Goal: Task Accomplishment & Management: Manage account settings

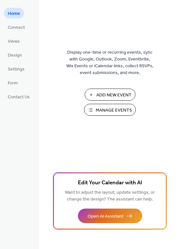
click at [105, 112] on span "Manage Events" at bounding box center [114, 110] width 36 height 7
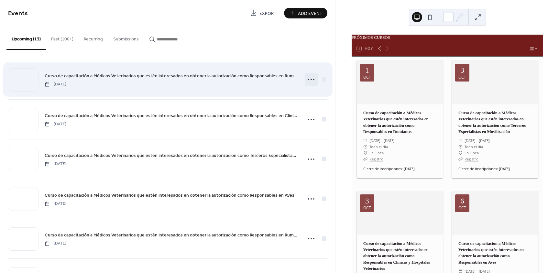
click at [312, 79] on icon at bounding box center [311, 79] width 10 height 10
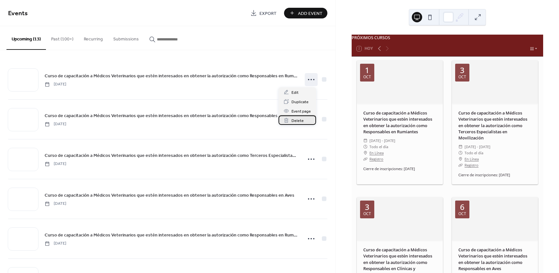
click at [303, 121] on div "Delete" at bounding box center [297, 119] width 38 height 9
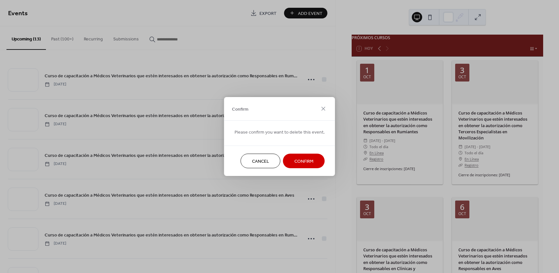
click at [307, 165] on span "Confirm" at bounding box center [303, 161] width 19 height 7
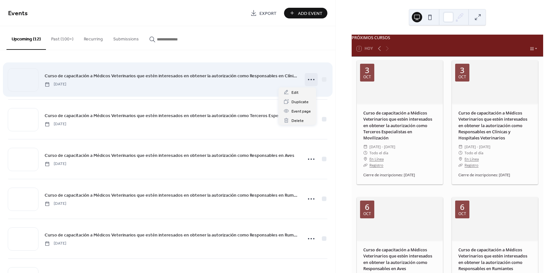
click at [310, 81] on icon at bounding box center [311, 79] width 10 height 10
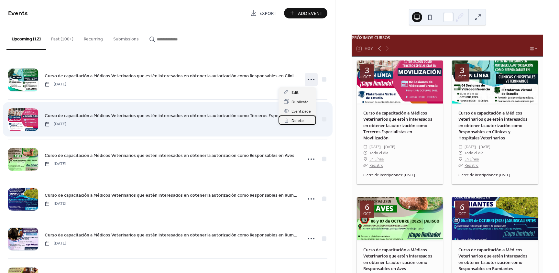
click at [293, 121] on span "Delete" at bounding box center [297, 120] width 12 height 7
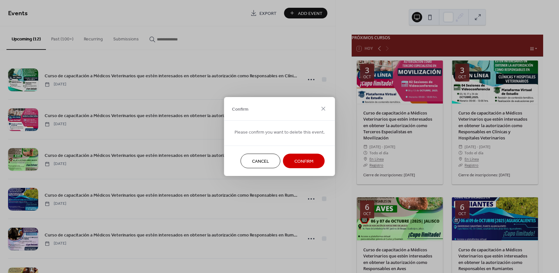
click at [306, 161] on span "Confirm" at bounding box center [303, 161] width 19 height 7
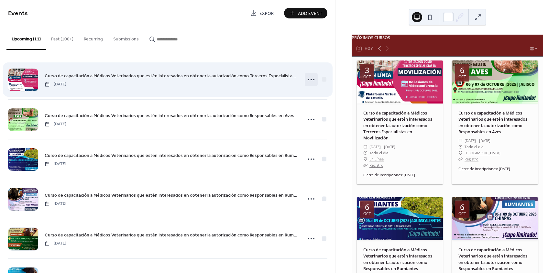
click at [308, 80] on icon at bounding box center [311, 79] width 10 height 10
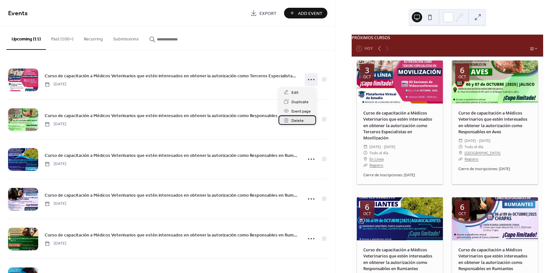
click at [302, 120] on span "Delete" at bounding box center [297, 120] width 12 height 7
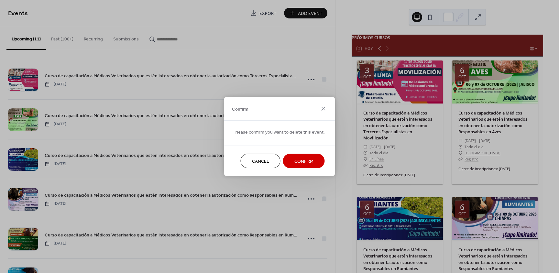
click at [306, 160] on span "Confirm" at bounding box center [303, 161] width 19 height 7
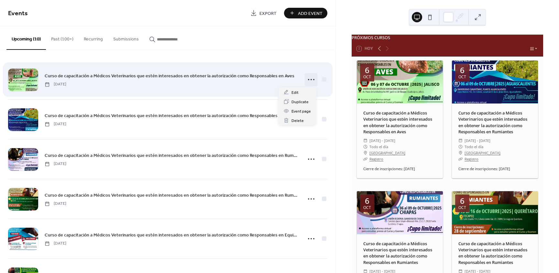
click at [313, 80] on circle at bounding box center [313, 79] width 1 height 1
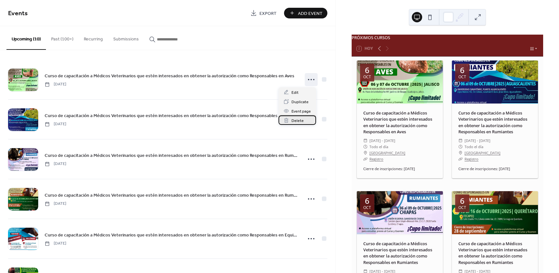
click at [300, 122] on span "Delete" at bounding box center [297, 120] width 12 height 7
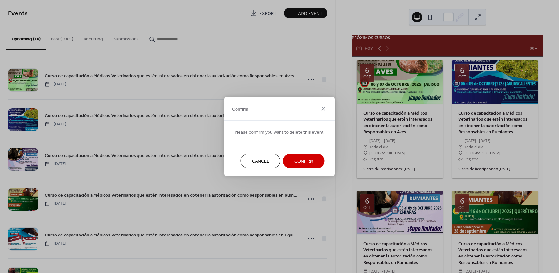
click at [306, 159] on span "Confirm" at bounding box center [303, 161] width 19 height 7
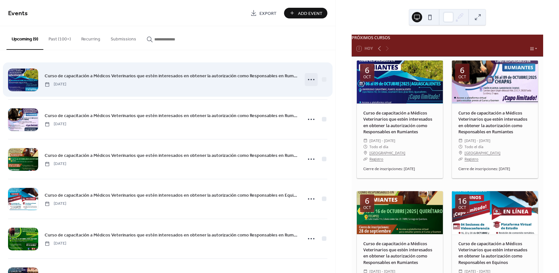
click at [307, 81] on icon at bounding box center [311, 79] width 10 height 10
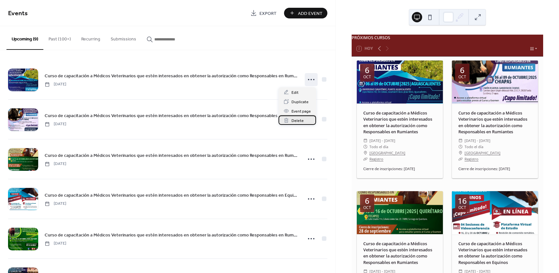
click at [302, 120] on span "Delete" at bounding box center [297, 120] width 12 height 7
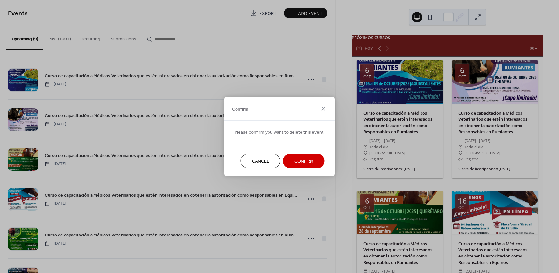
click at [296, 162] on span "Confirm" at bounding box center [303, 161] width 19 height 7
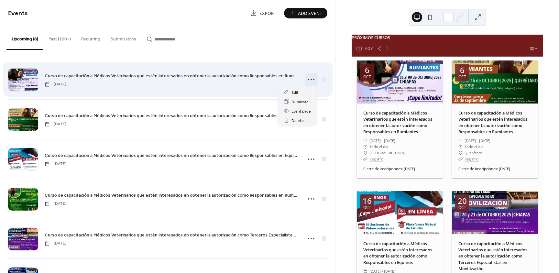
click at [309, 78] on icon at bounding box center [311, 79] width 10 height 10
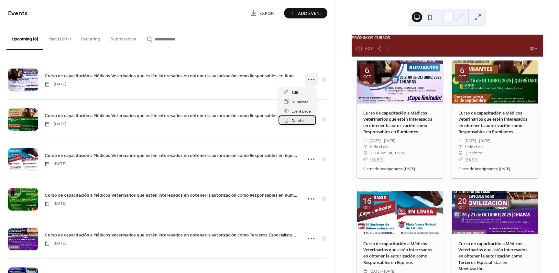
click at [303, 120] on span "Delete" at bounding box center [297, 120] width 12 height 7
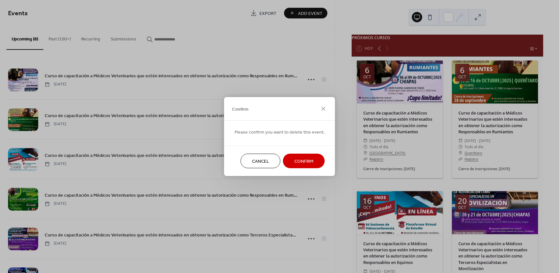
click at [303, 161] on span "Confirm" at bounding box center [303, 161] width 19 height 7
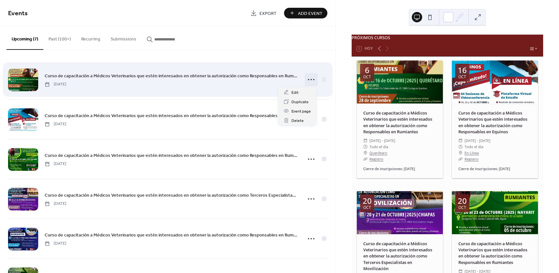
click at [308, 80] on icon at bounding box center [311, 79] width 10 height 10
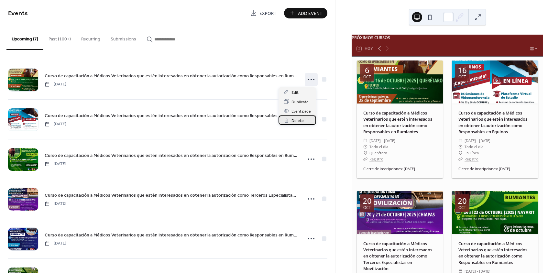
click at [302, 121] on span "Delete" at bounding box center [297, 120] width 12 height 7
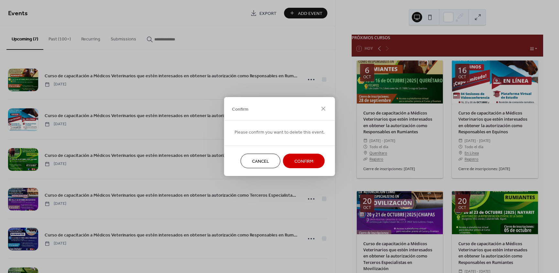
click at [298, 161] on span "Confirm" at bounding box center [303, 161] width 19 height 7
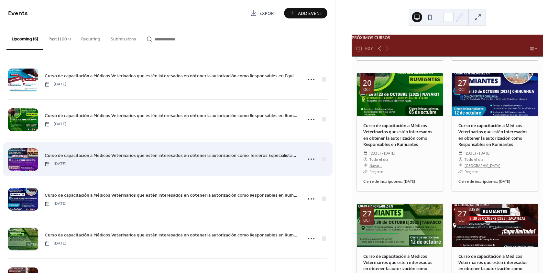
scroll to position [14, 0]
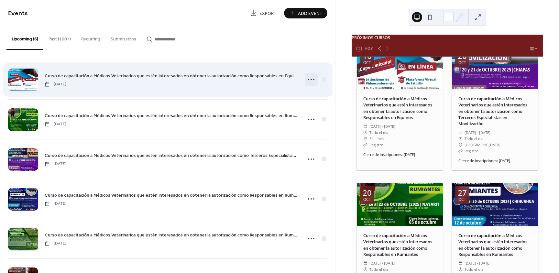
click at [309, 78] on icon at bounding box center [311, 79] width 10 height 10
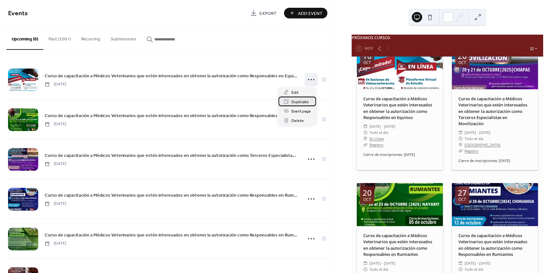
click at [300, 102] on span "Duplicate" at bounding box center [299, 102] width 17 height 7
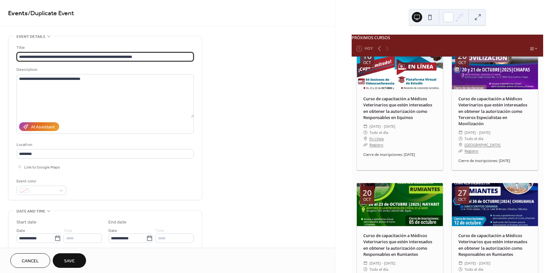
click at [19, 56] on input "**********" at bounding box center [104, 56] width 177 height 9
type input "**********"
click at [61, 79] on textarea "**********" at bounding box center [104, 95] width 177 height 43
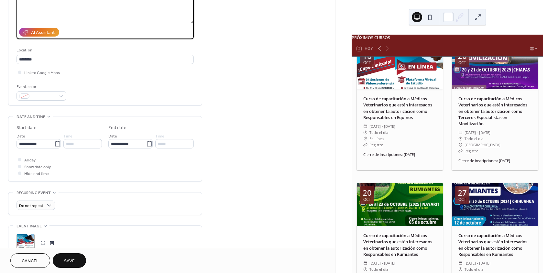
scroll to position [97, 0]
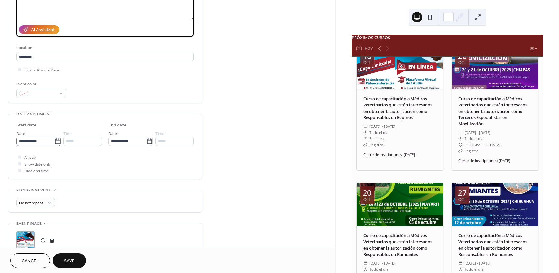
type textarea "**********"
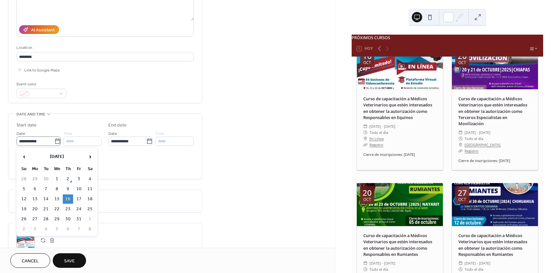
click at [56, 140] on icon at bounding box center [57, 141] width 6 height 6
click at [54, 140] on input "**********" at bounding box center [35, 140] width 38 height 9
click at [66, 208] on td "23" at bounding box center [68, 208] width 10 height 9
type input "**********"
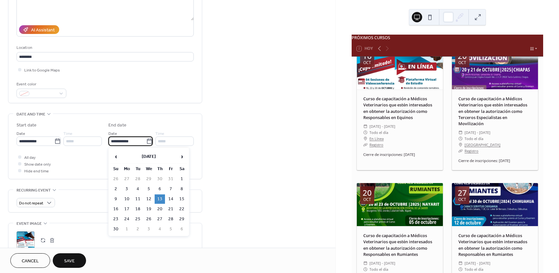
click at [136, 142] on input "**********" at bounding box center [127, 140] width 38 height 9
click at [119, 155] on span "‹" at bounding box center [116, 156] width 10 height 13
click at [169, 211] on td "24" at bounding box center [171, 208] width 10 height 9
type input "**********"
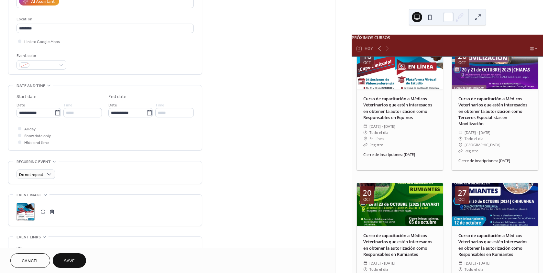
scroll to position [226, 0]
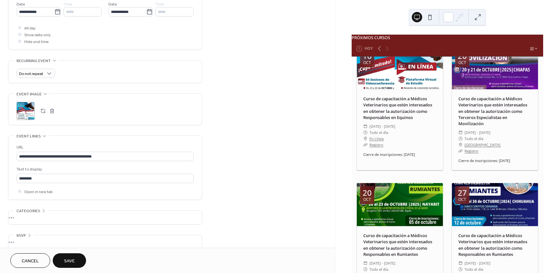
click at [43, 113] on button "button" at bounding box center [42, 110] width 9 height 9
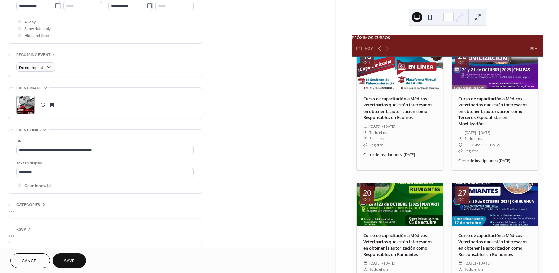
scroll to position [234, 0]
click at [68, 261] on span "Save" at bounding box center [69, 261] width 11 height 7
